Goal: Communication & Community: Connect with others

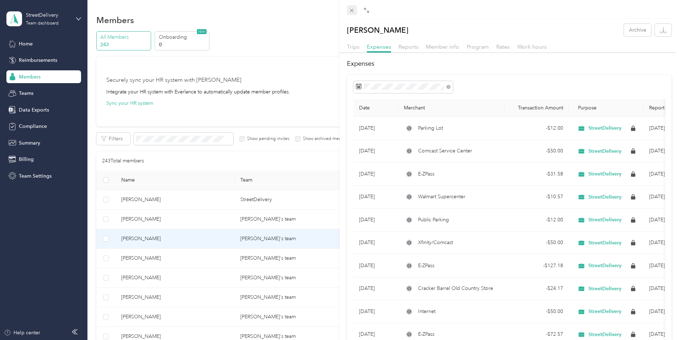
click at [352, 11] on icon at bounding box center [352, 10] width 6 height 6
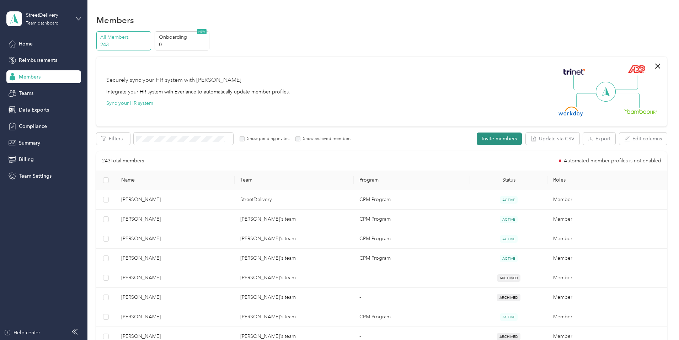
click at [477, 140] on button "Invite members" at bounding box center [499, 139] width 45 height 12
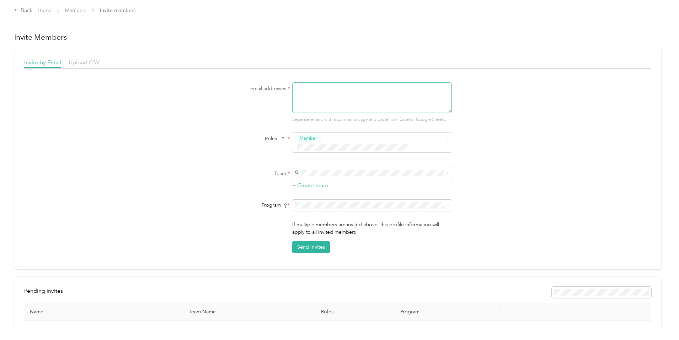
click at [298, 86] on textarea at bounding box center [372, 97] width 160 height 31
paste textarea "[EMAIL_ADDRESS][DOMAIN_NAME]"
type textarea "[EMAIL_ADDRESS][DOMAIN_NAME]"
click at [314, 178] on div "[PERSON_NAME]'s team [PERSON_NAME]" at bounding box center [371, 178] width 150 height 16
drag, startPoint x: 363, startPoint y: 89, endPoint x: 363, endPoint y: 93, distance: 4.3
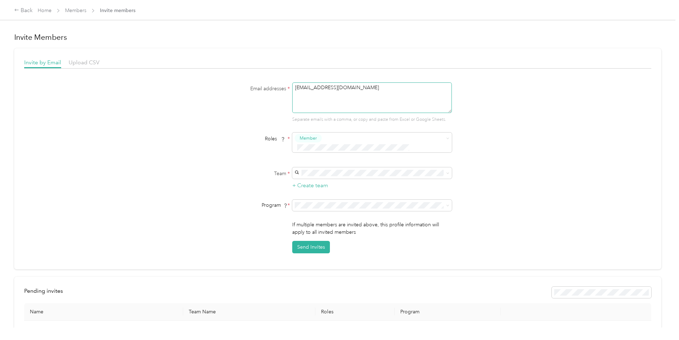
click at [363, 93] on textarea "[EMAIL_ADDRESS][DOMAIN_NAME]" at bounding box center [372, 97] width 160 height 31
drag, startPoint x: 369, startPoint y: 88, endPoint x: 294, endPoint y: 86, distance: 74.3
click at [294, 86] on textarea "[EMAIL_ADDRESS][DOMAIN_NAME]" at bounding box center [372, 97] width 160 height 31
click at [307, 241] on button "Send Invites" at bounding box center [311, 247] width 38 height 12
click at [86, 10] on link "Members" at bounding box center [75, 10] width 21 height 6
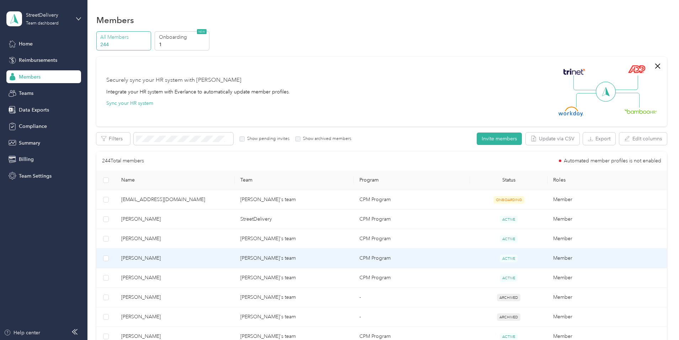
click at [179, 255] on span "[PERSON_NAME]" at bounding box center [175, 258] width 108 height 8
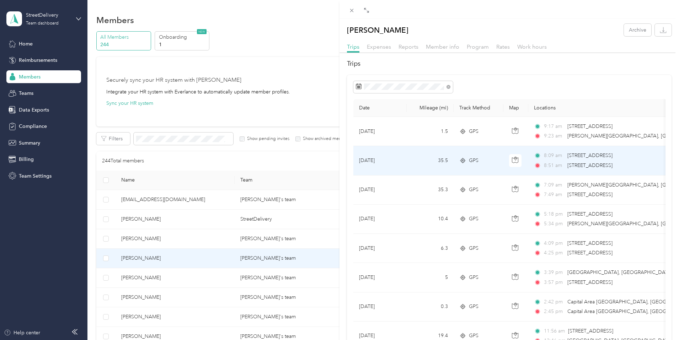
click at [386, 160] on td "[DATE]" at bounding box center [379, 160] width 53 height 29
